Goal: Information Seeking & Learning: Understand process/instructions

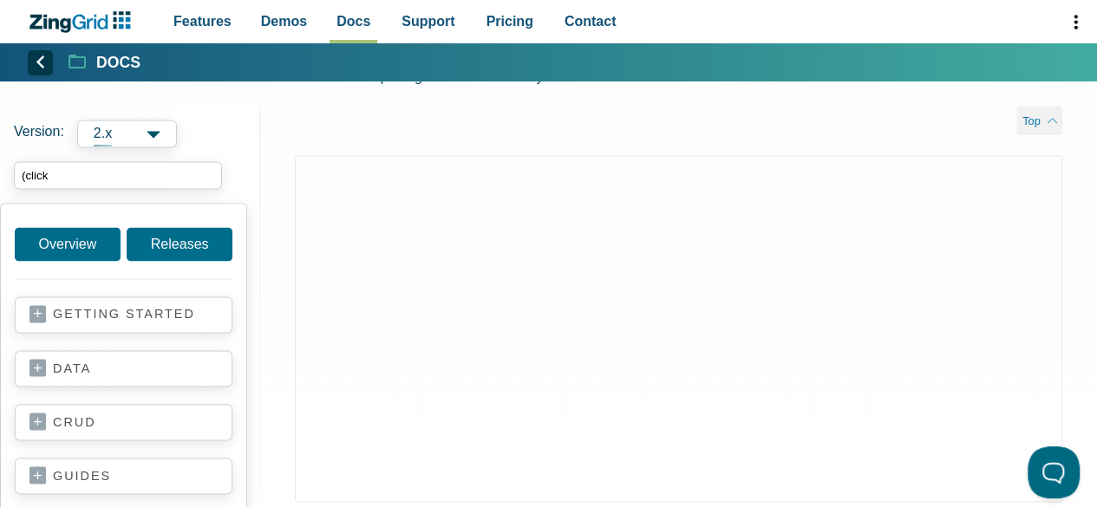
drag, startPoint x: 59, startPoint y: 174, endPoint x: 0, endPoint y: 174, distance: 58.9
click at [0, 174] on span "(click (click" at bounding box center [130, 174] width 260 height 55
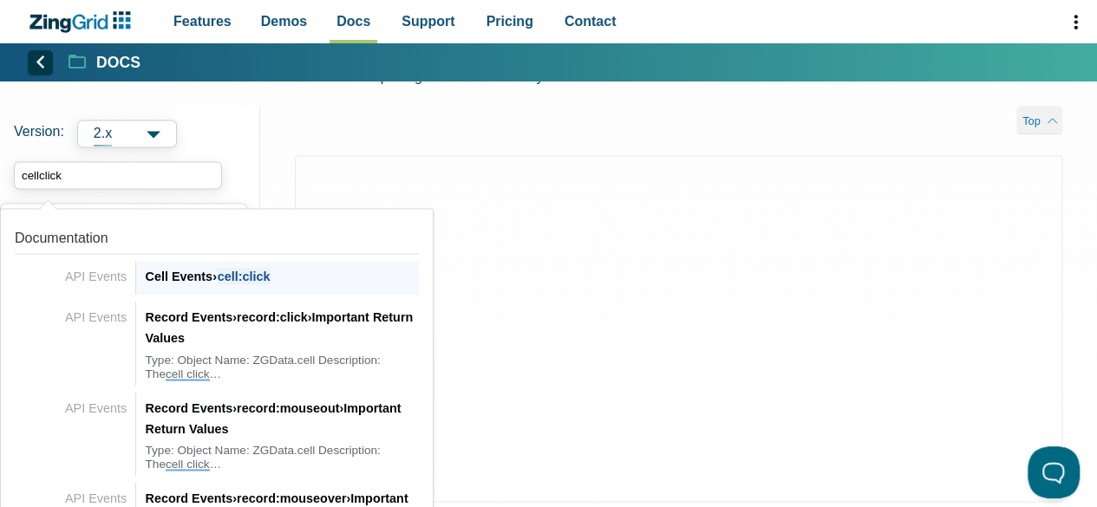
click at [257, 280] on span "cell:click" at bounding box center [244, 276] width 54 height 16
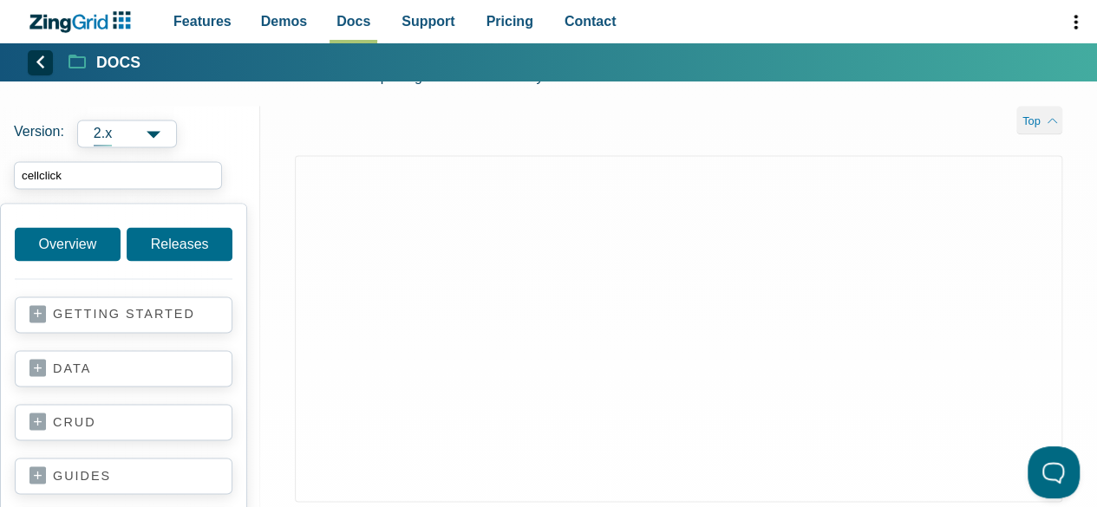
type input "cellclick"
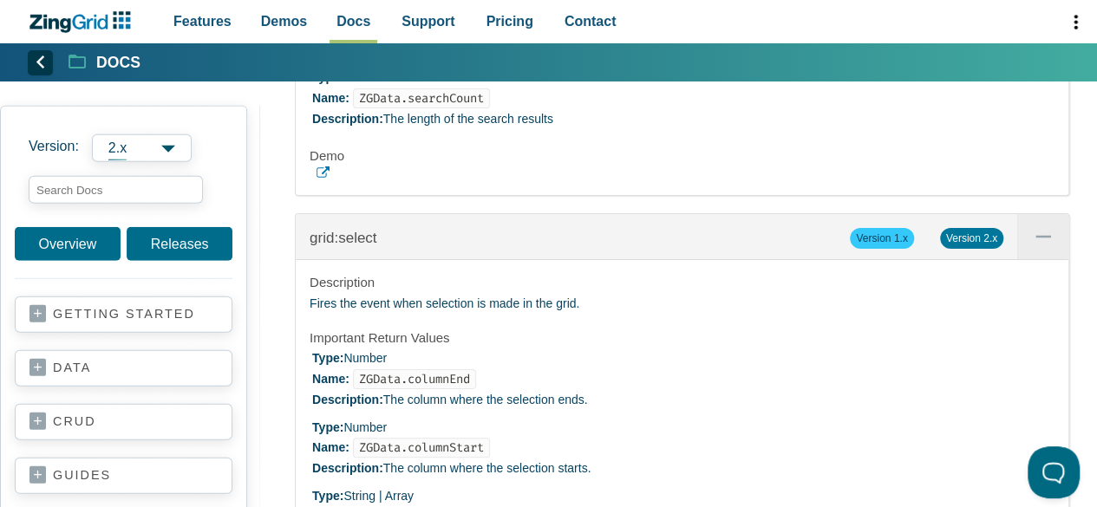
scroll to position [5594, 0]
click at [979, 247] on span "Version 2.x" at bounding box center [971, 236] width 63 height 21
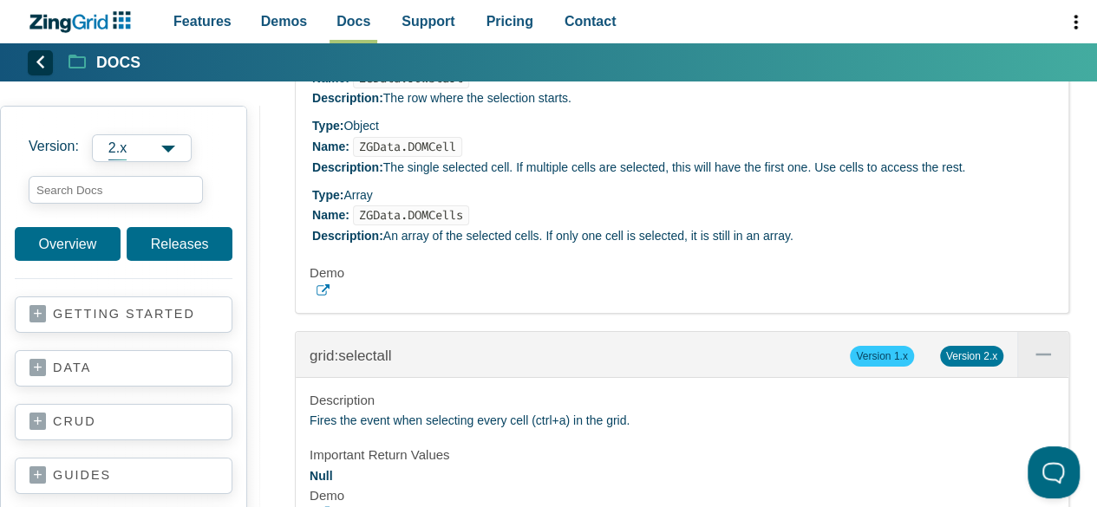
scroll to position [6180, 0]
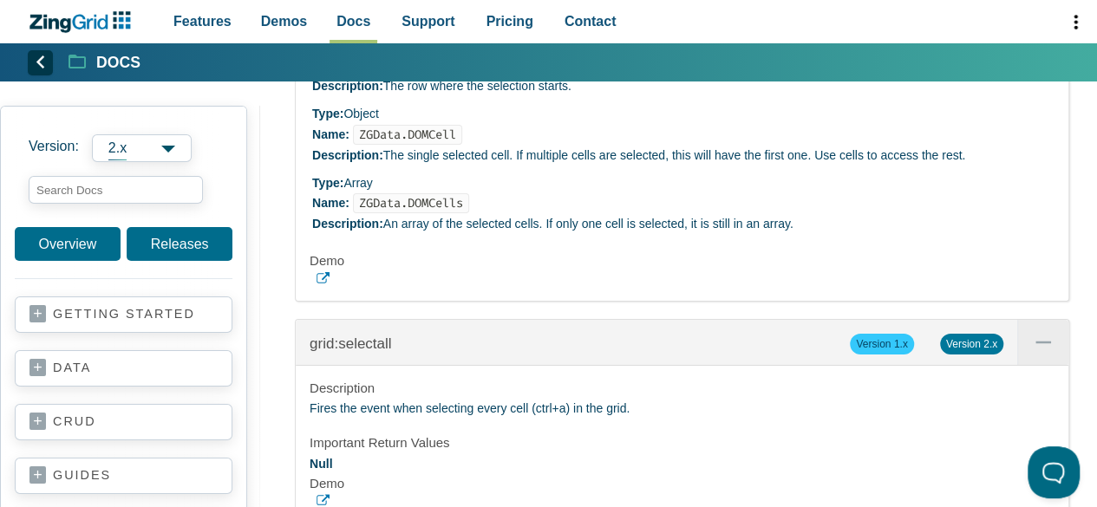
click at [324, 283] on use "App Content" at bounding box center [322, 277] width 13 height 11
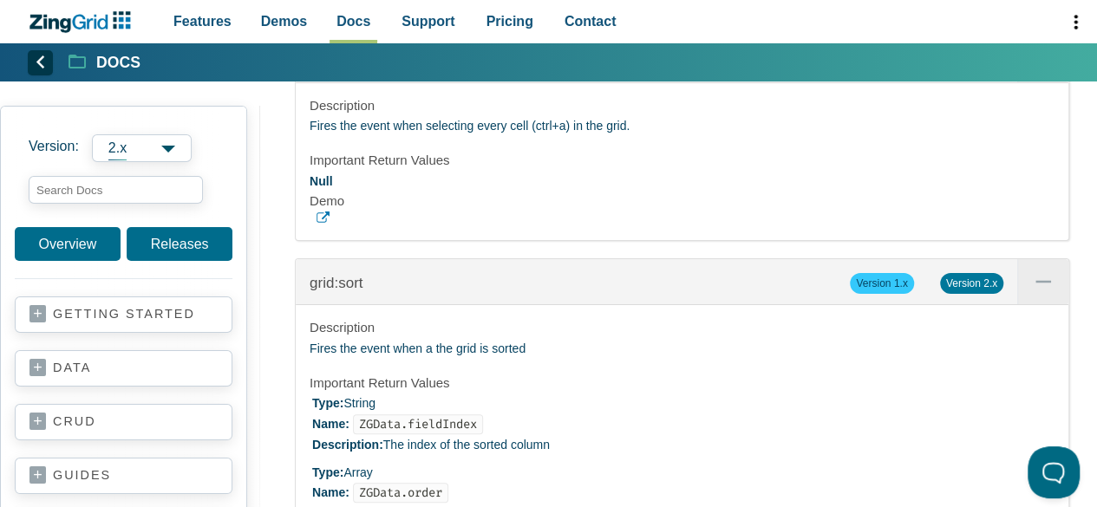
scroll to position [6466, 0]
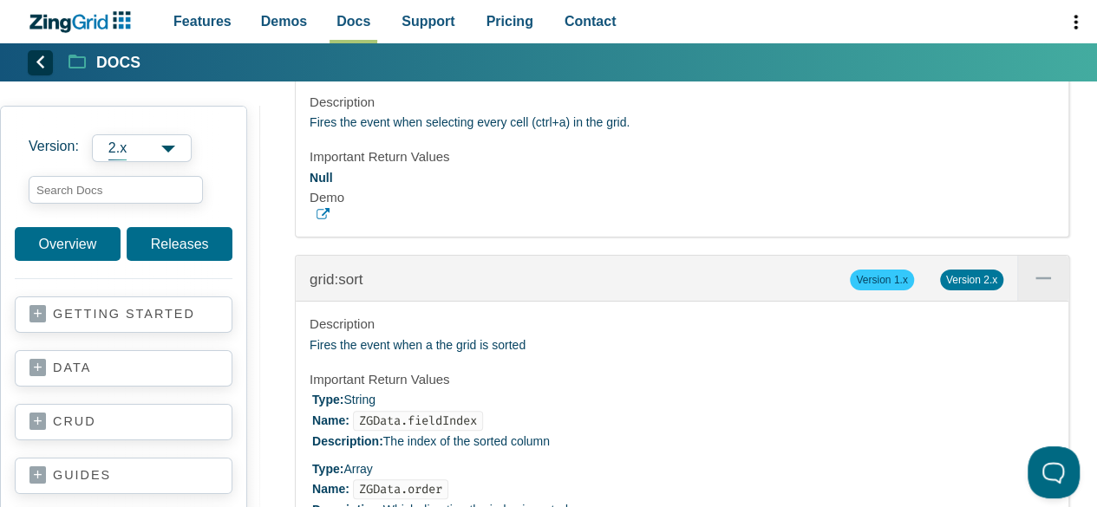
click at [317, 221] on icon "App Content" at bounding box center [322, 214] width 13 height 13
